Goal: Book appointment/travel/reservation

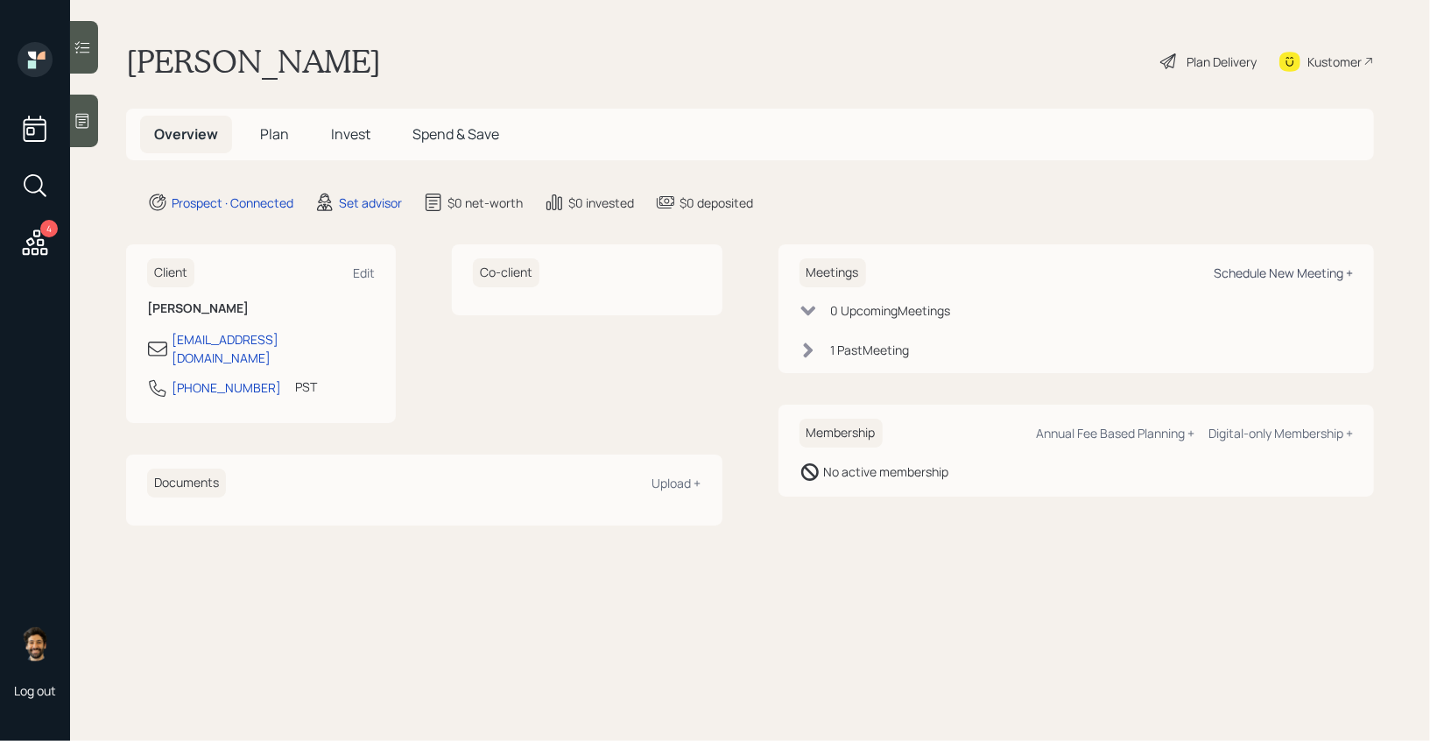
click at [1251, 271] on div "Schedule New Meeting +" at bounding box center [1283, 272] width 139 height 17
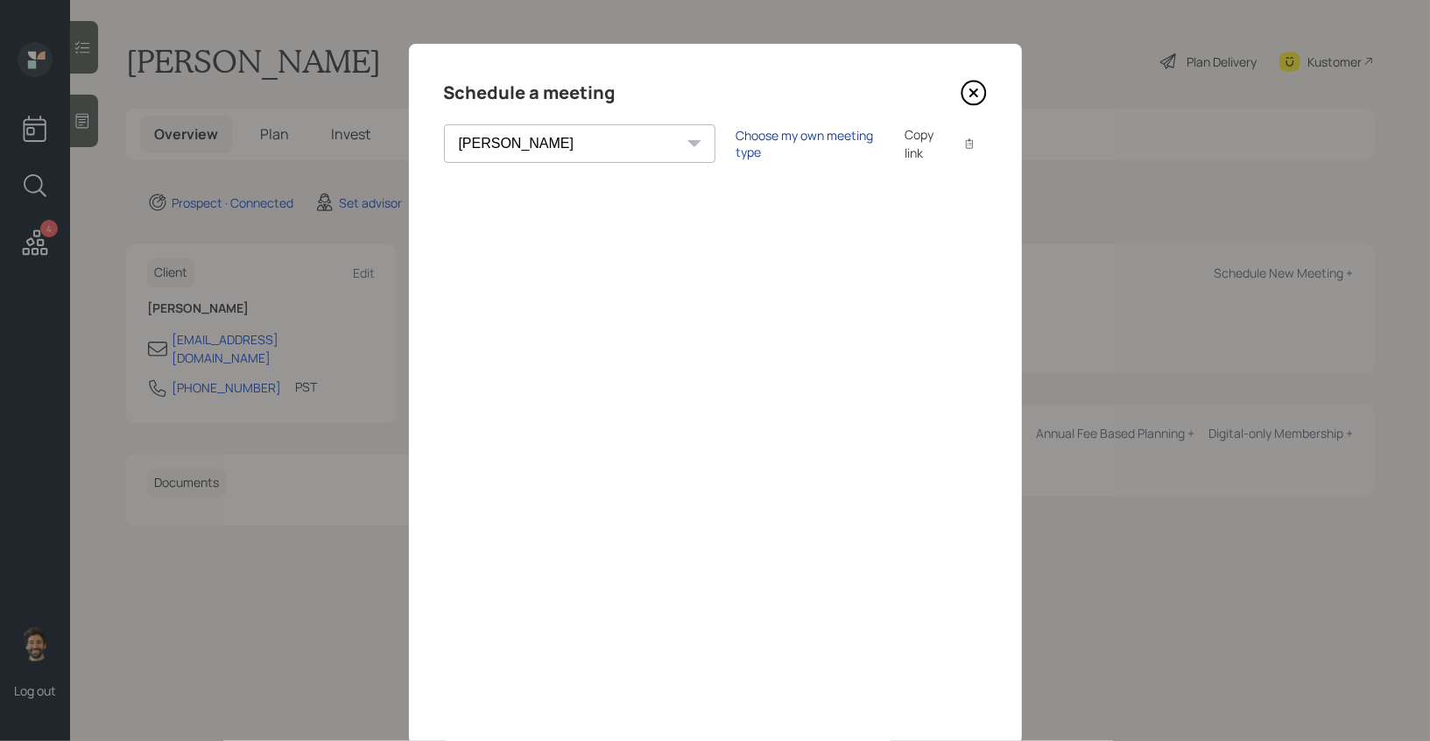
click at [736, 151] on div "Choose my own meeting type" at bounding box center [809, 143] width 147 height 33
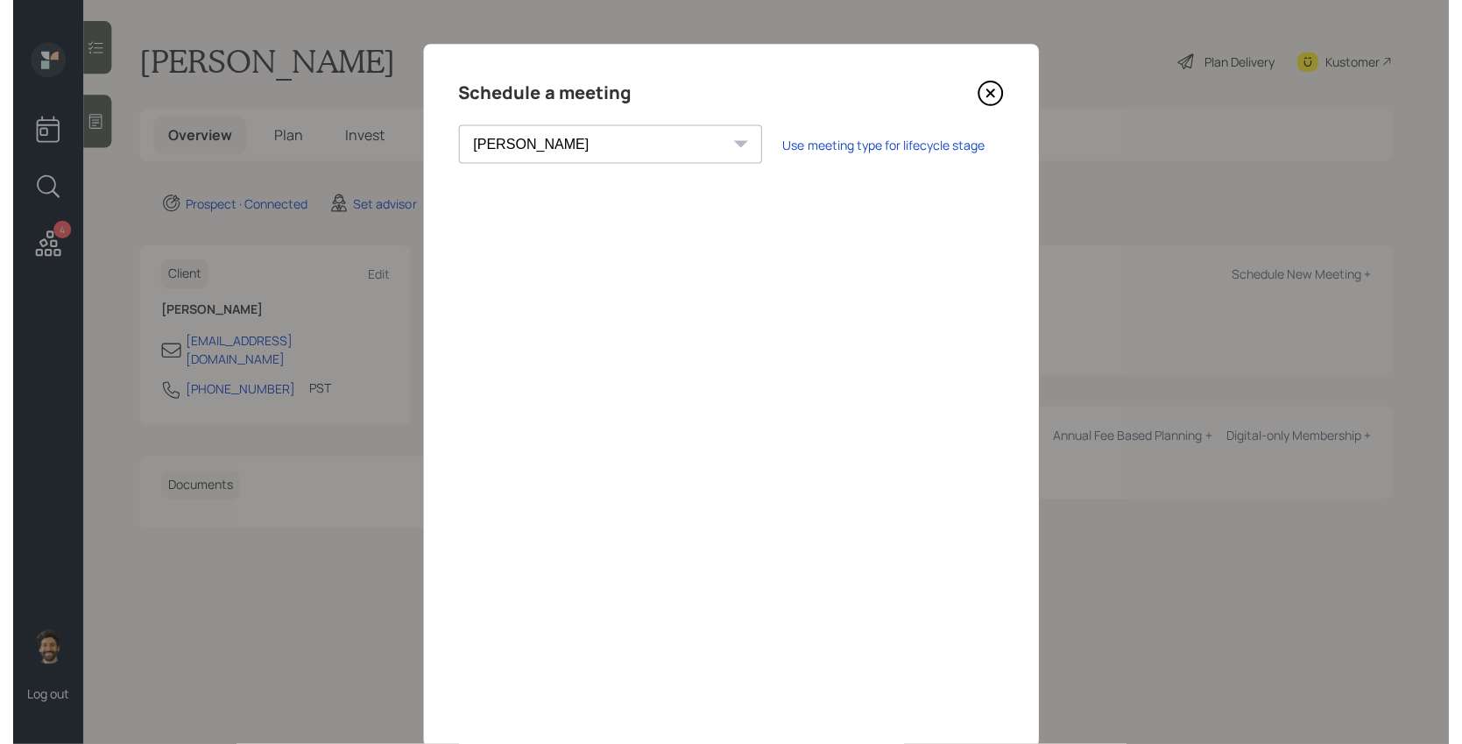
scroll to position [46, 0]
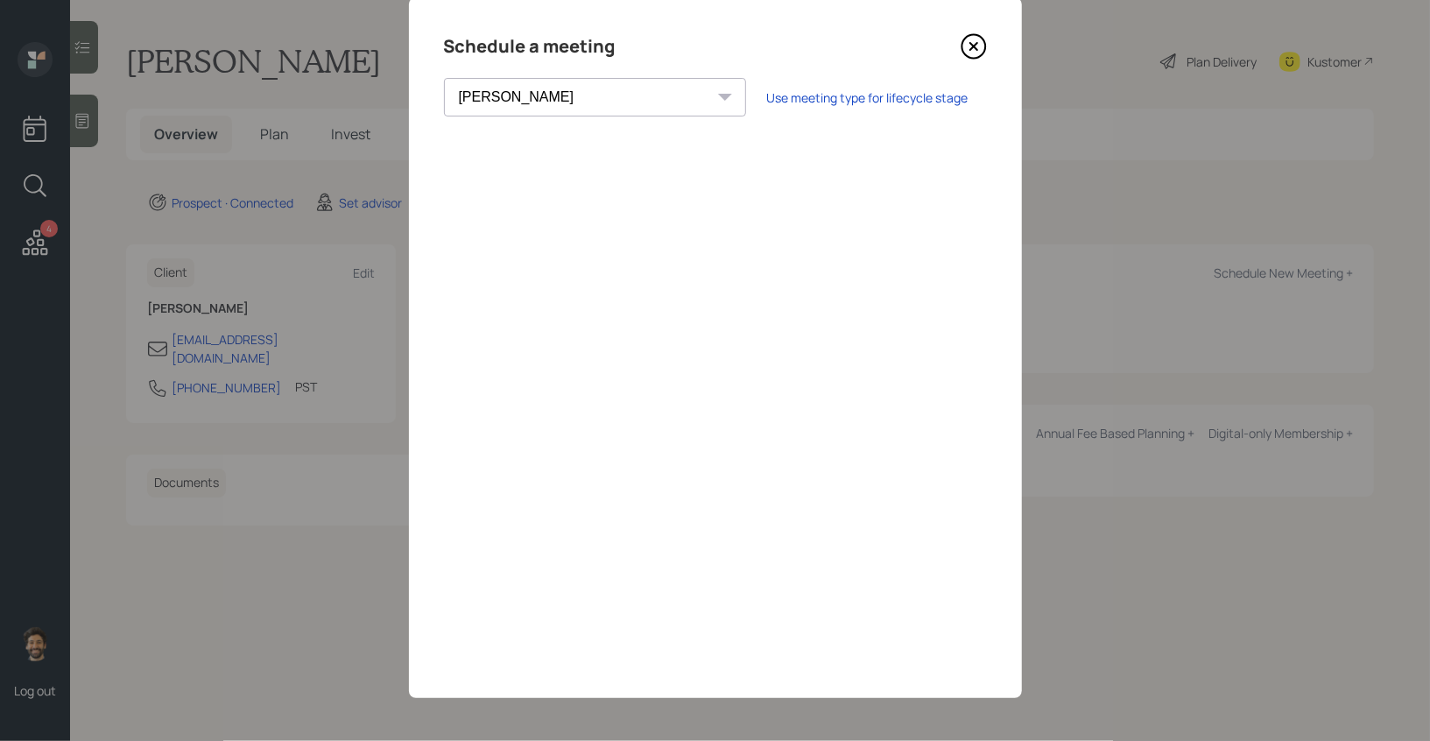
click at [537, 102] on select "[PERSON_NAME] [PERSON_NAME] [PERSON_NAME] [PERSON_NAME] [PERSON_NAME] [PERSON_N…" at bounding box center [595, 97] width 302 height 39
select select "f14b762f-c7c2-4b89-9227-8fa891345eea"
click at [444, 78] on select "[PERSON_NAME] [PERSON_NAME] [PERSON_NAME] [PERSON_NAME] [PERSON_NAME] [PERSON_N…" at bounding box center [595, 97] width 302 height 39
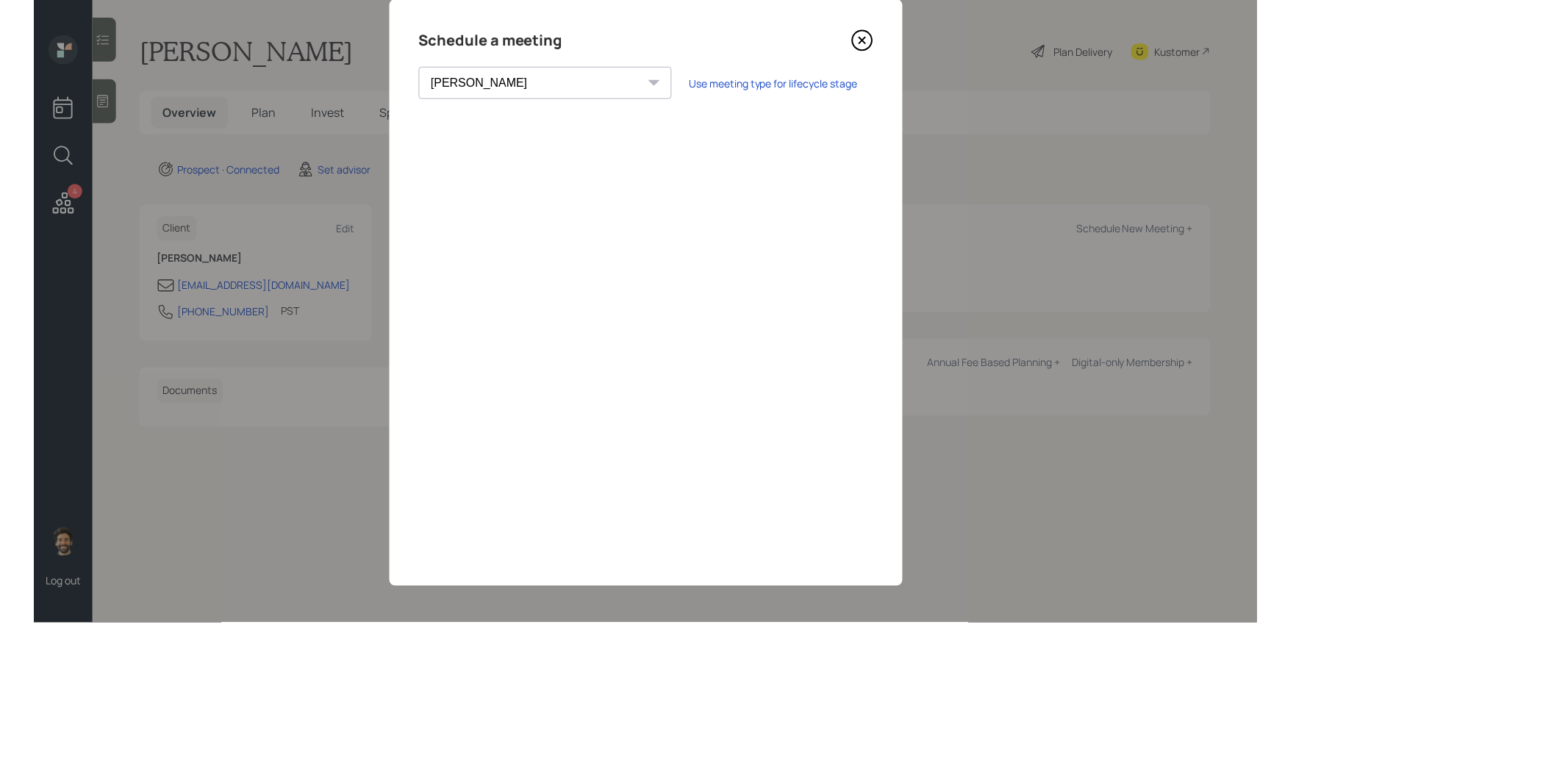
scroll to position [0, 0]
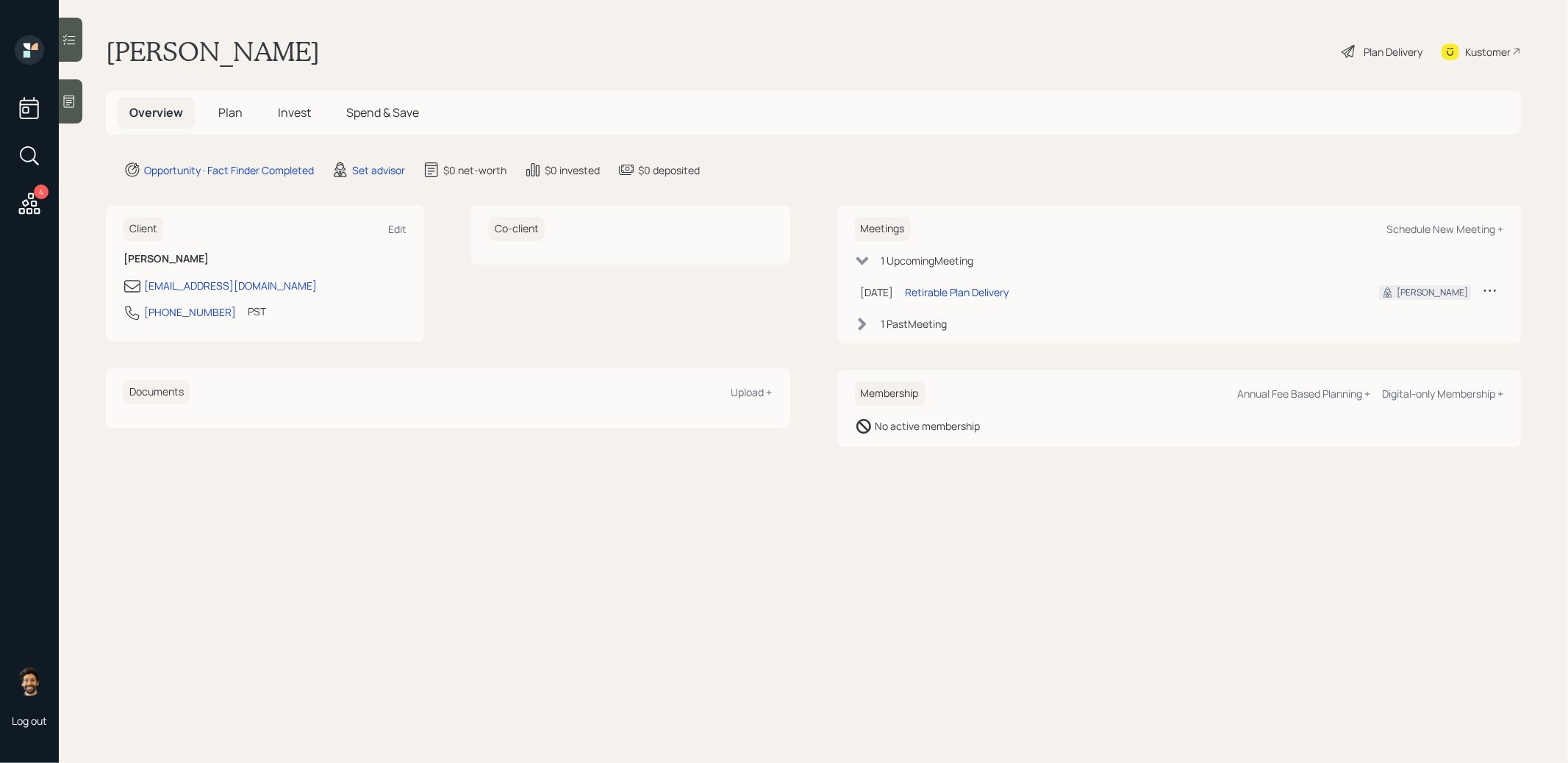
click at [76, 121] on div at bounding box center [71, 102] width 24 height 44
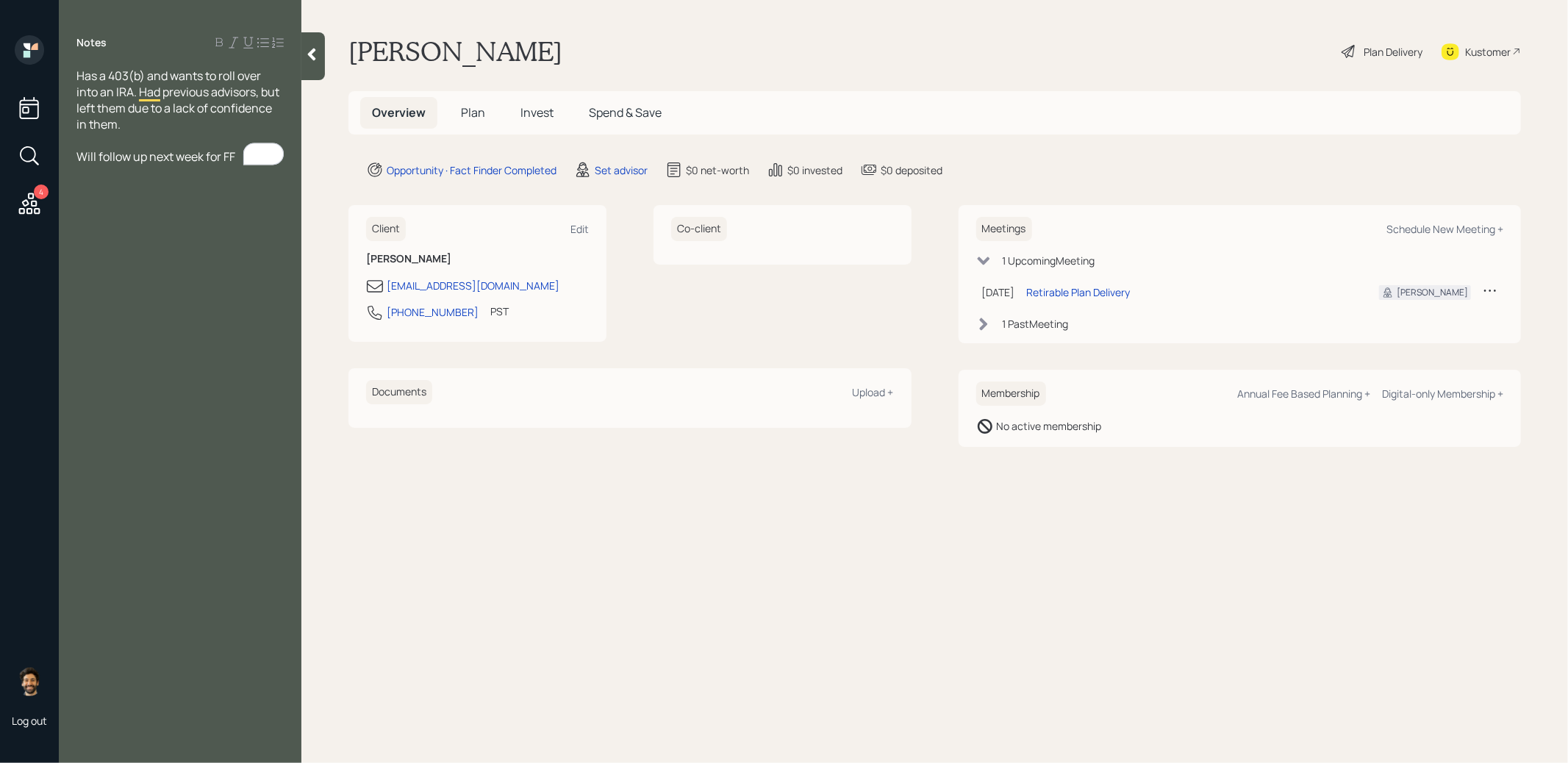
click at [164, 88] on span "Has a 403(b) and wants to roll over into an IRA. Had previous advisors, but lef…" at bounding box center [179, 100] width 205 height 65
drag, startPoint x: 236, startPoint y: 154, endPoint x: 78, endPoint y: 155, distance: 158.0
click at [78, 155] on div "Will follow up next week for FF" at bounding box center [180, 156] width 207 height 16
click at [350, 210] on div "Client Edit Kathleen Bach bachkatie2@gmail.com 425-553-8196 PST Currently 10:16…" at bounding box center [477, 273] width 258 height 137
